Goal: Task Accomplishment & Management: Use online tool/utility

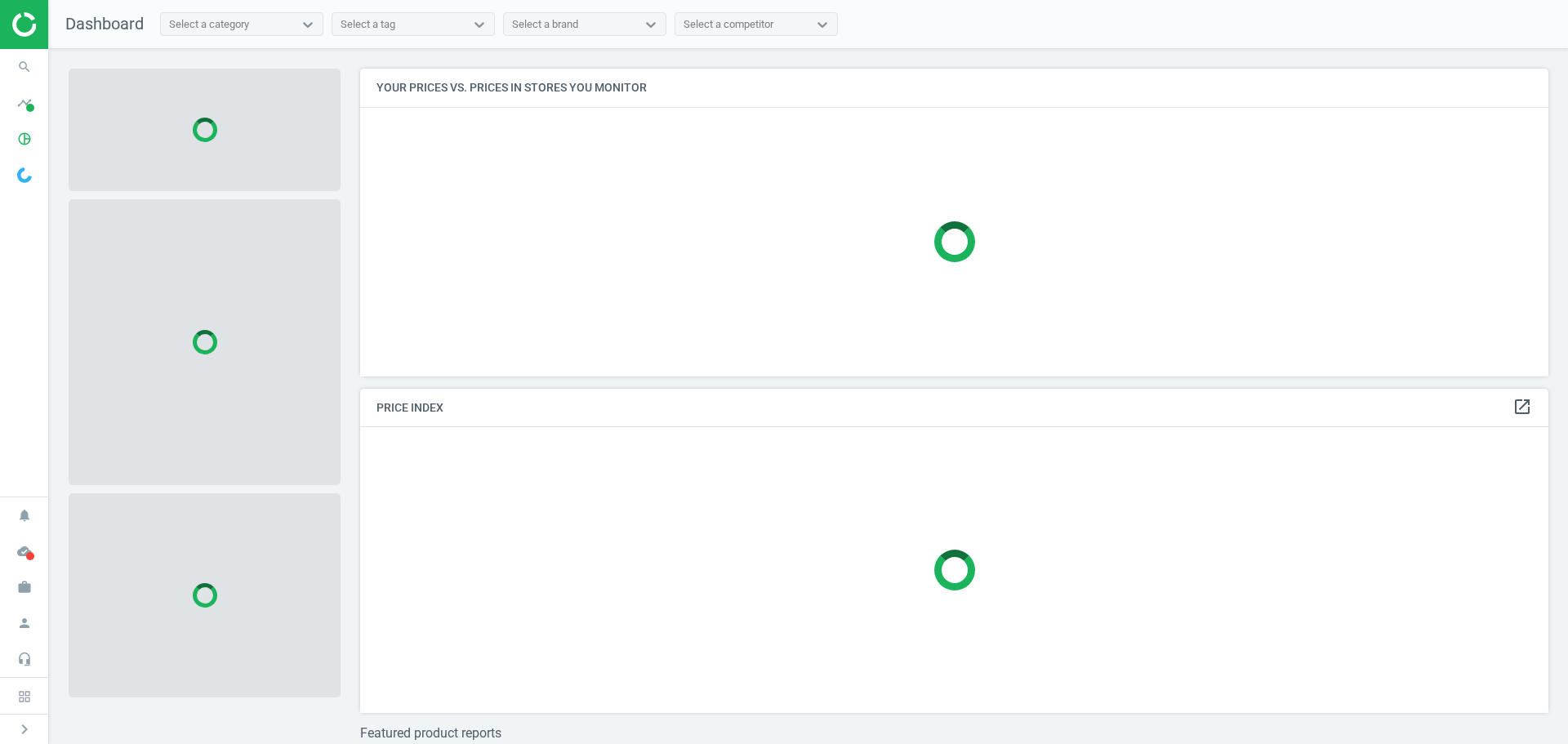
scroll to position [333, 1202]
click at [24, 71] on icon "search" at bounding box center [24, 67] width 31 height 31
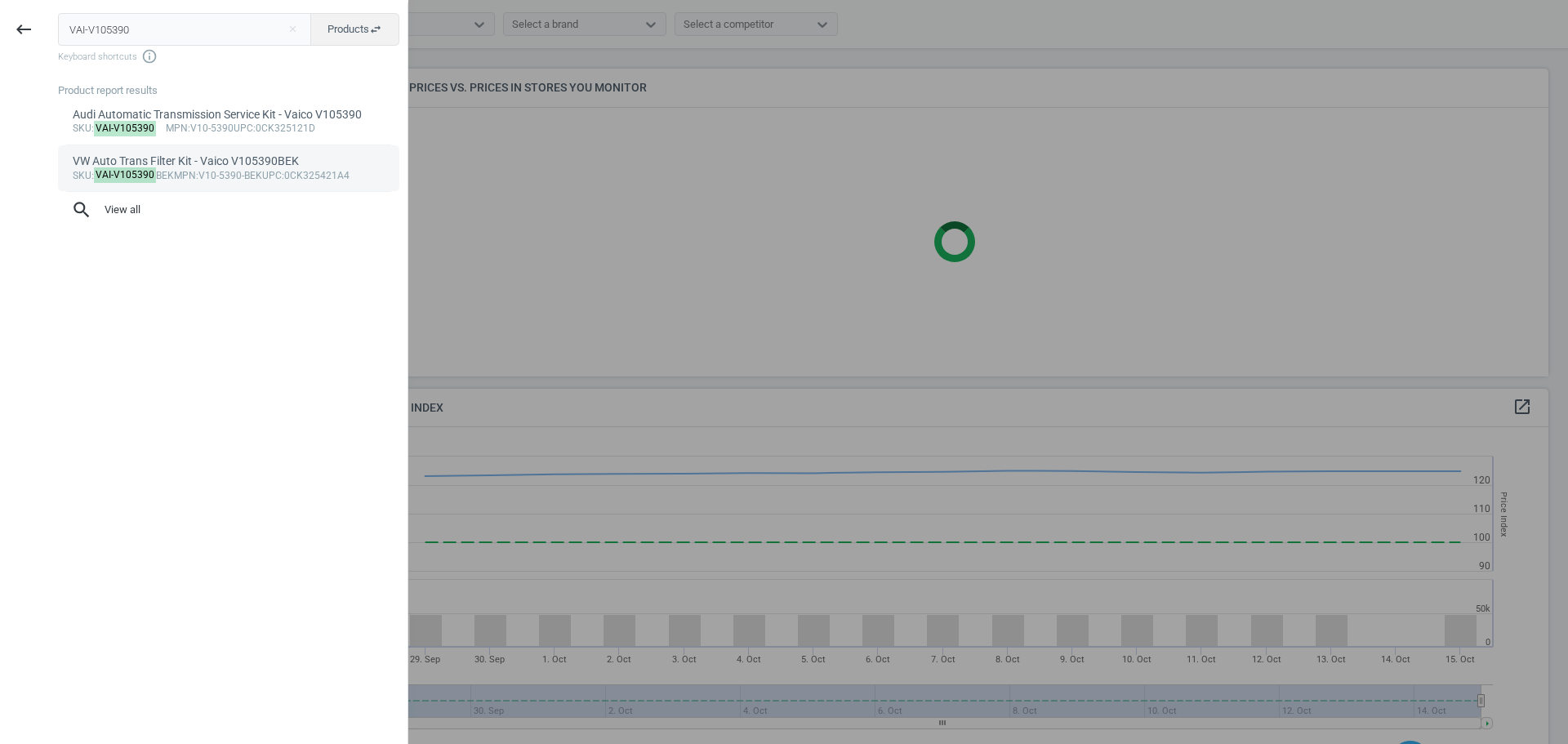
scroll to position [349, 1202]
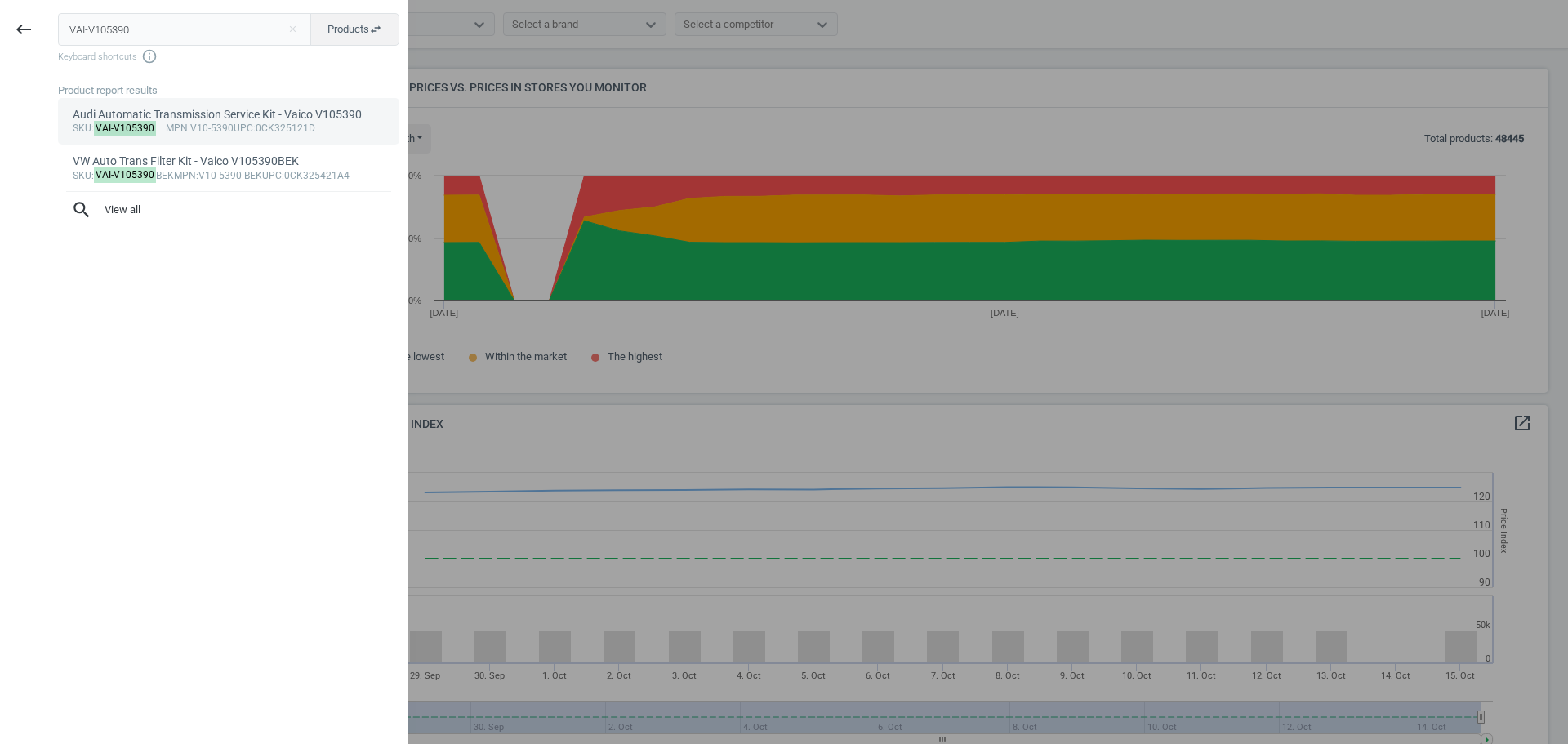
type input "VAI-V105390"
click at [128, 130] on mark "VAI-V105390" at bounding box center [125, 128] width 63 height 15
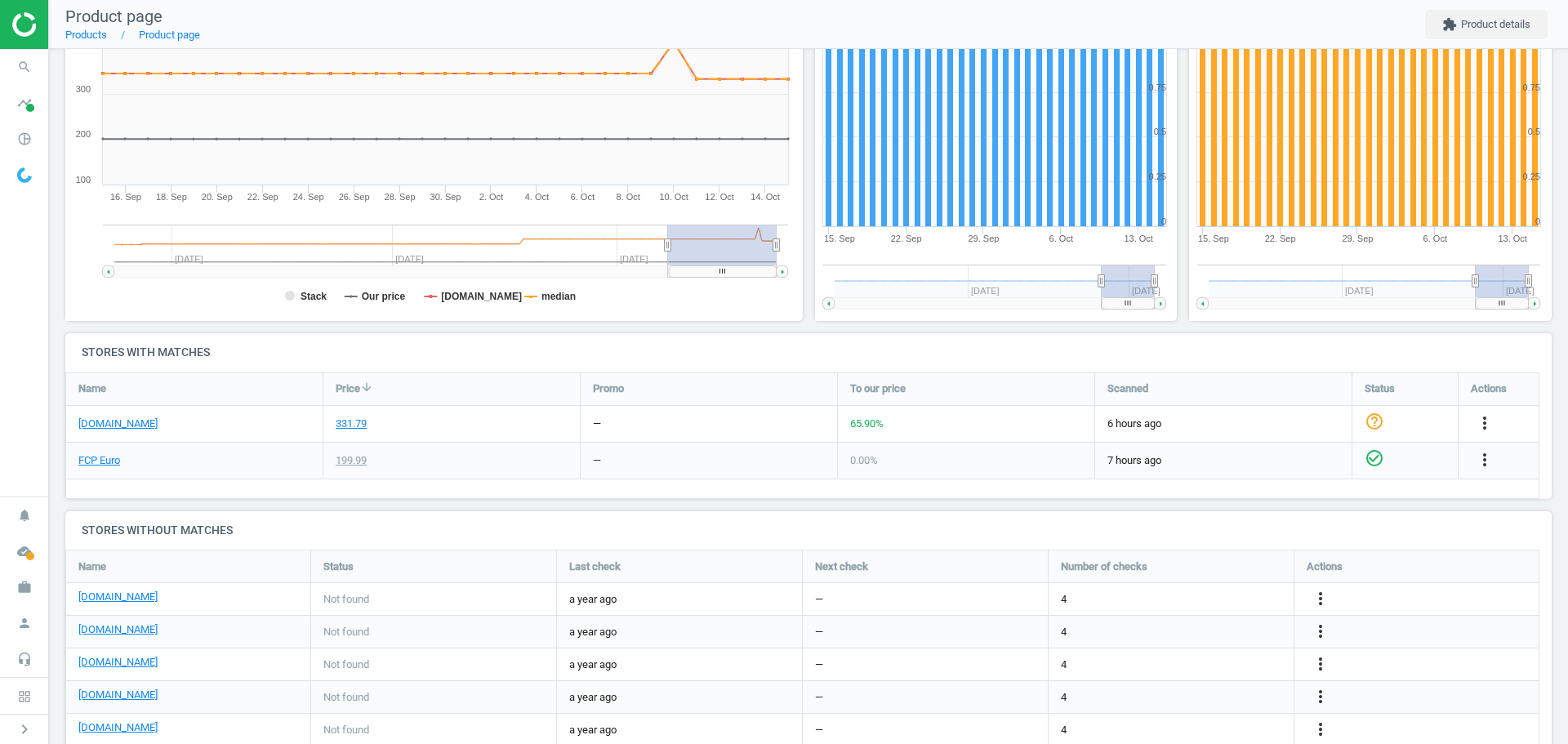
scroll to position [333, 0]
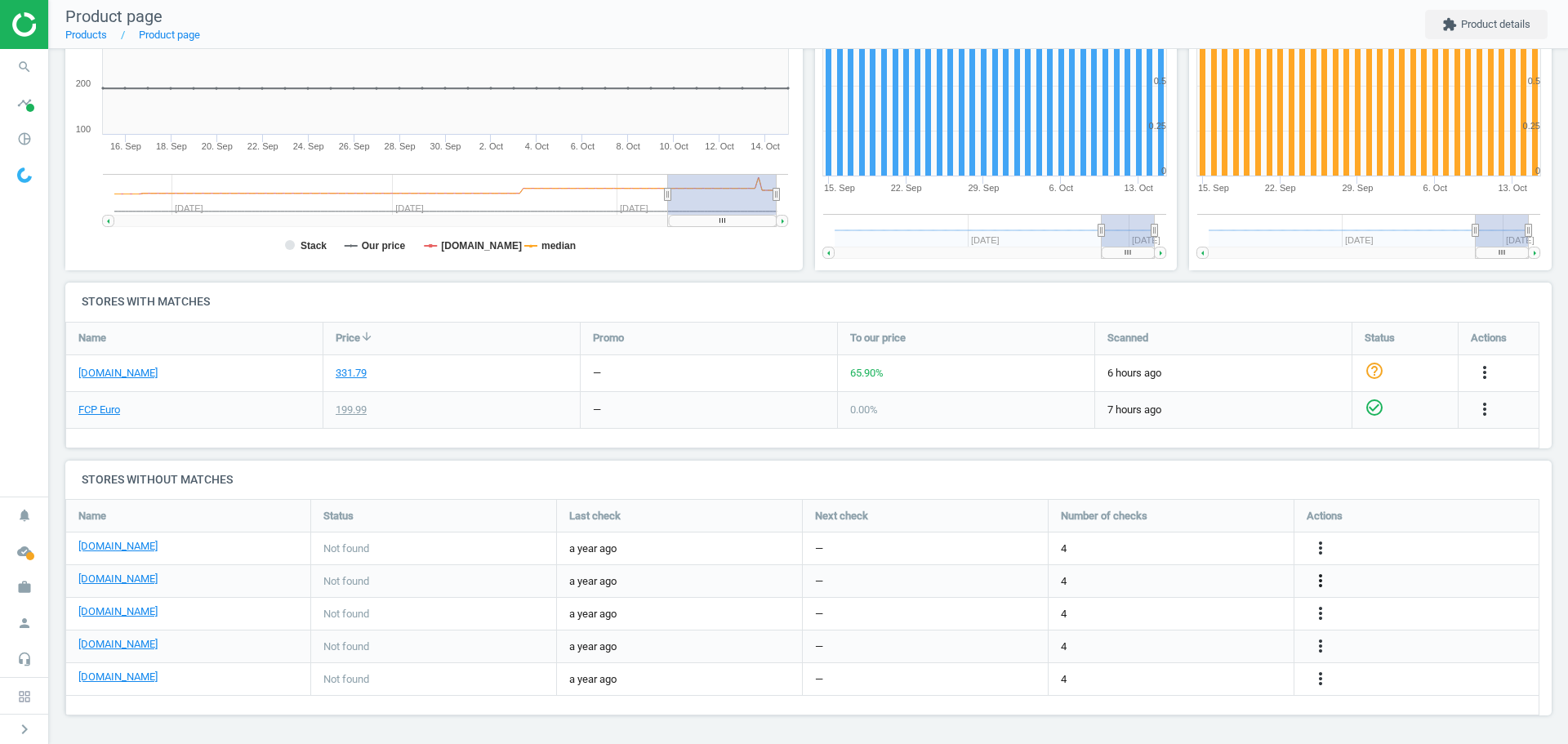
click at [1321, 584] on icon "more_vert" at bounding box center [1320, 581] width 20 height 20
click at [1188, 581] on link "Edit URL/product option" at bounding box center [1194, 582] width 224 height 26
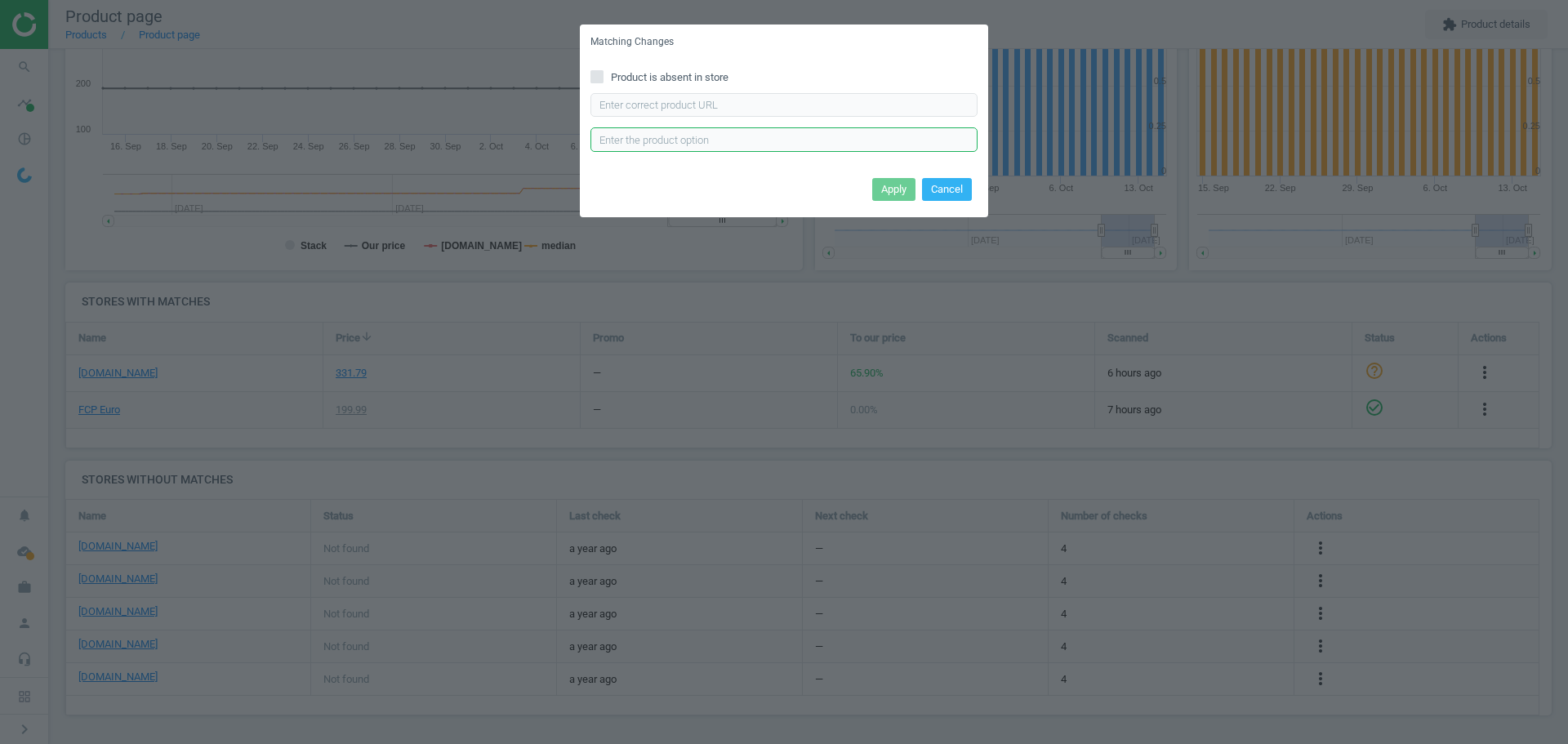
click at [662, 138] on input "text" at bounding box center [784, 140] width 387 height 25
click at [685, 107] on input "text" at bounding box center [784, 106] width 387 height 25
paste input "[URL][DOMAIN_NAME]"
type input "[URL][DOMAIN_NAME]"
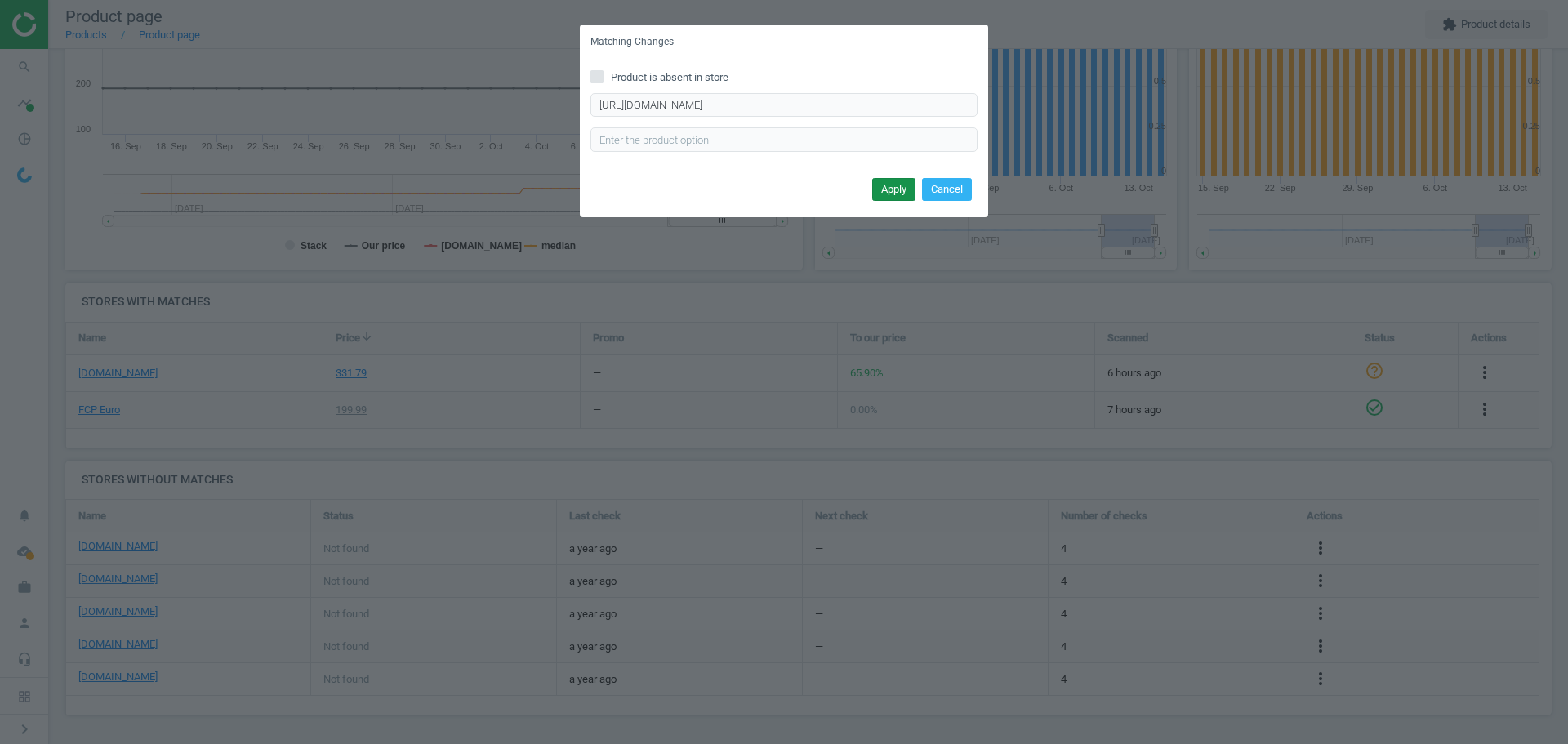
scroll to position [0, 0]
click at [902, 190] on button "Apply" at bounding box center [894, 190] width 43 height 23
